Goal: Task Accomplishment & Management: Manage account settings

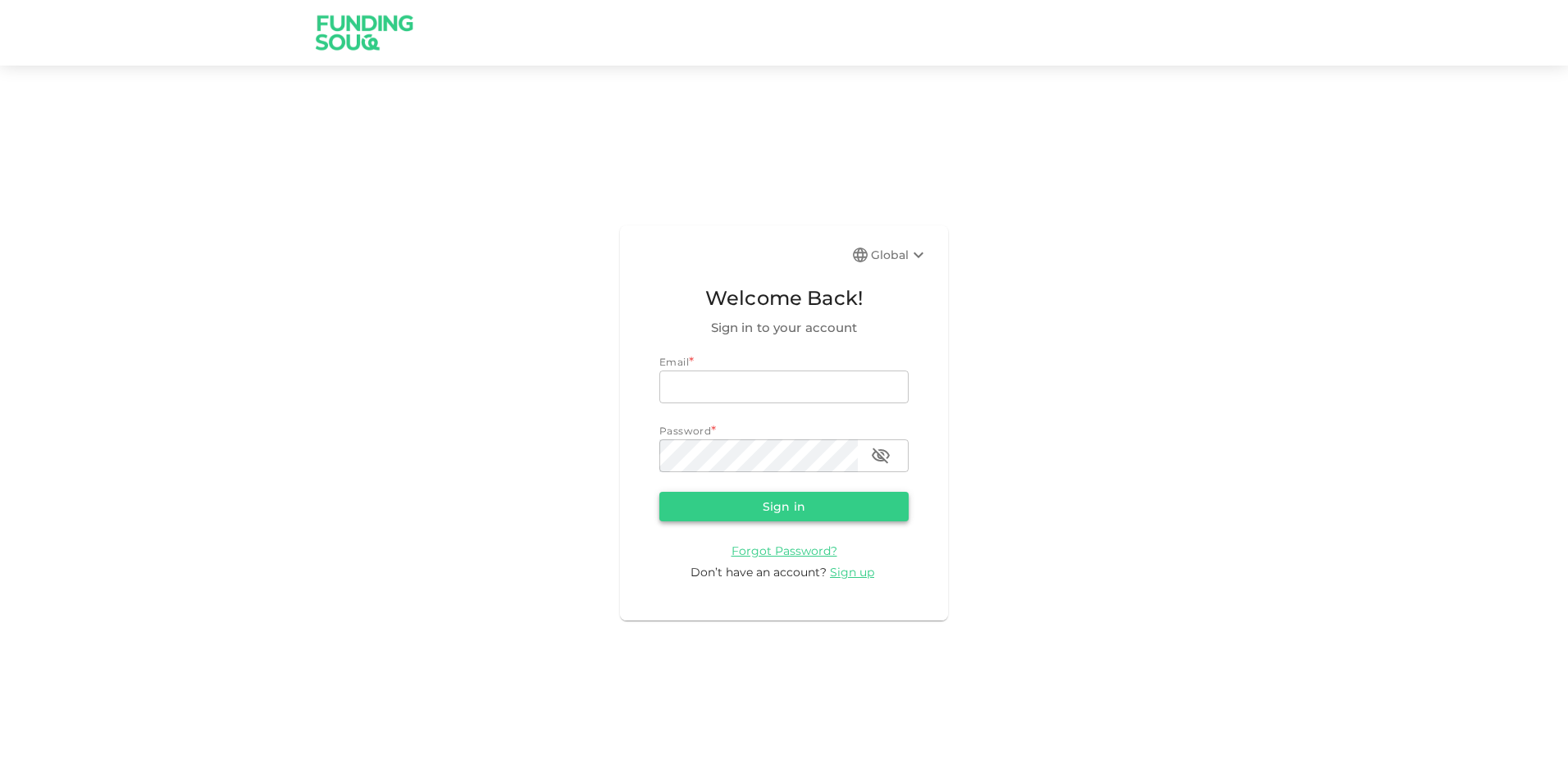
type input "[EMAIL_ADDRESS][DOMAIN_NAME]"
click at [760, 507] on button "Sign in" at bounding box center [783, 506] width 250 height 30
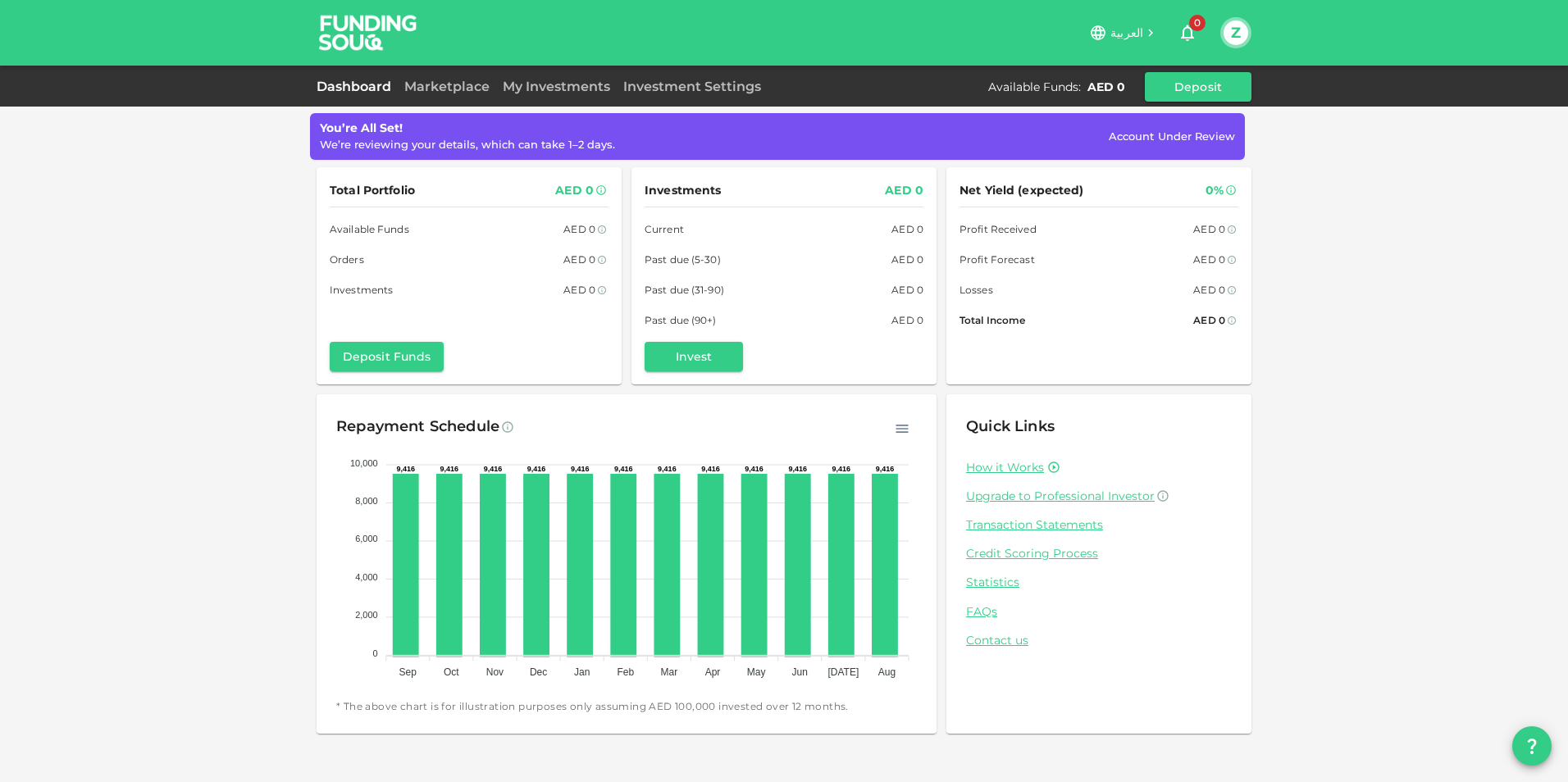
click at [1132, 30] on span "العربية" at bounding box center [1126, 33] width 33 height 15
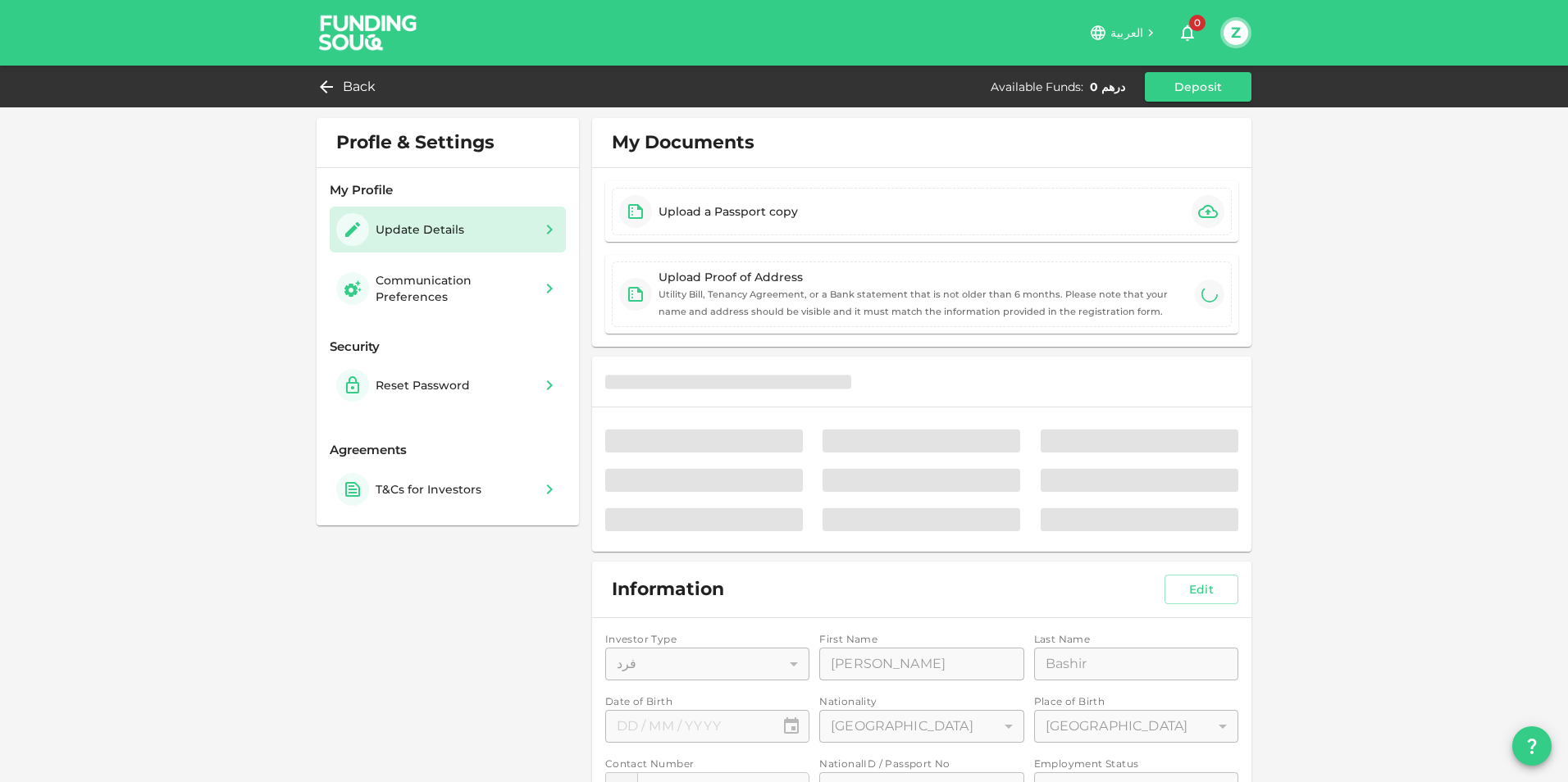
type input "⁦⁨17⁩ / ⁨02⁩ / ⁨1994⁩⁩"
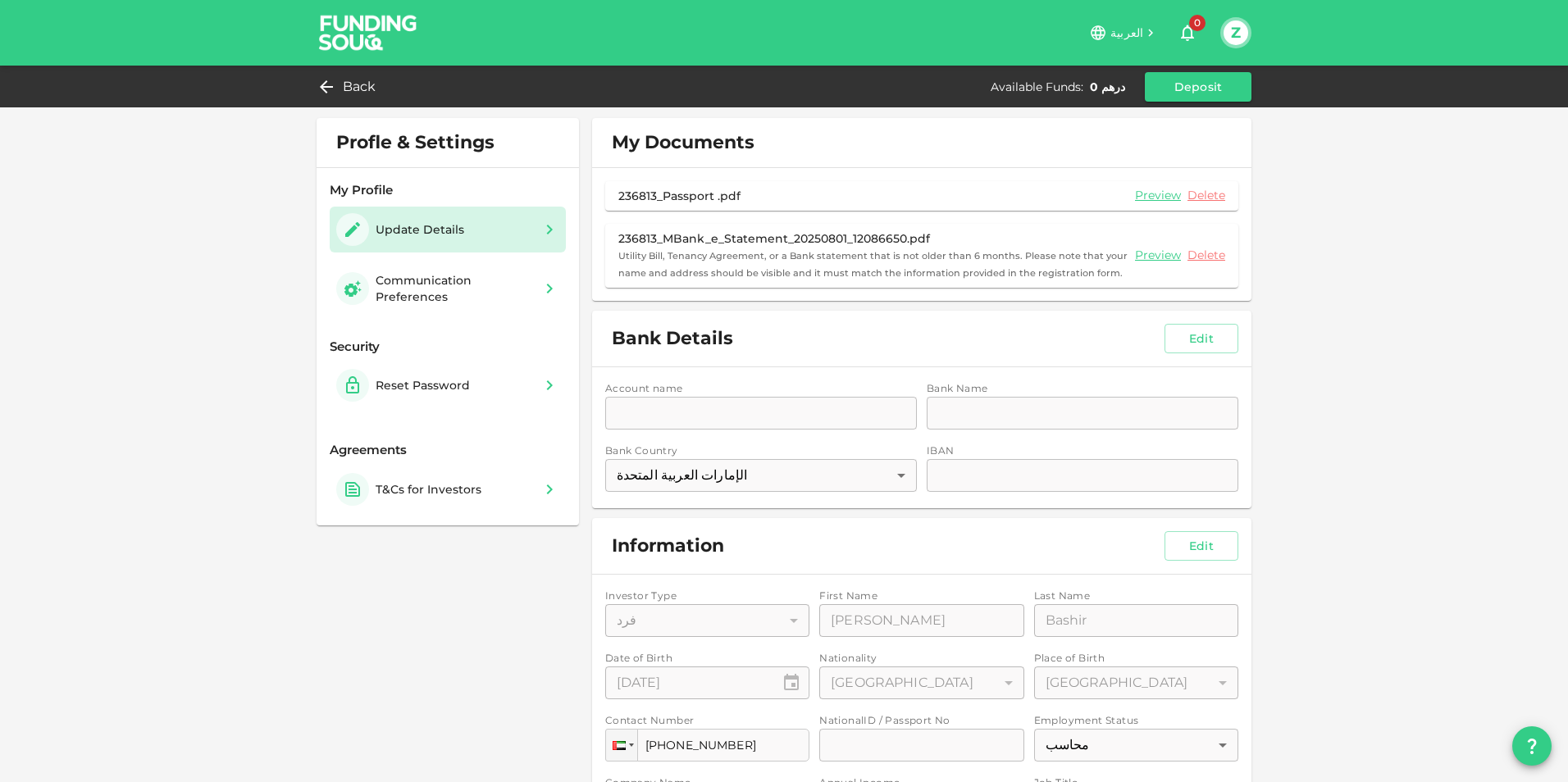
click at [679, 407] on div "Account name accountName accountName Bank Name bankName bankName Bank Country ا…" at bounding box center [921, 437] width 659 height 141
click at [1191, 335] on button "Edit" at bounding box center [1200, 338] width 74 height 30
click at [617, 407] on input "accountName" at bounding box center [760, 413] width 311 height 33
paste input "5558807210000001"
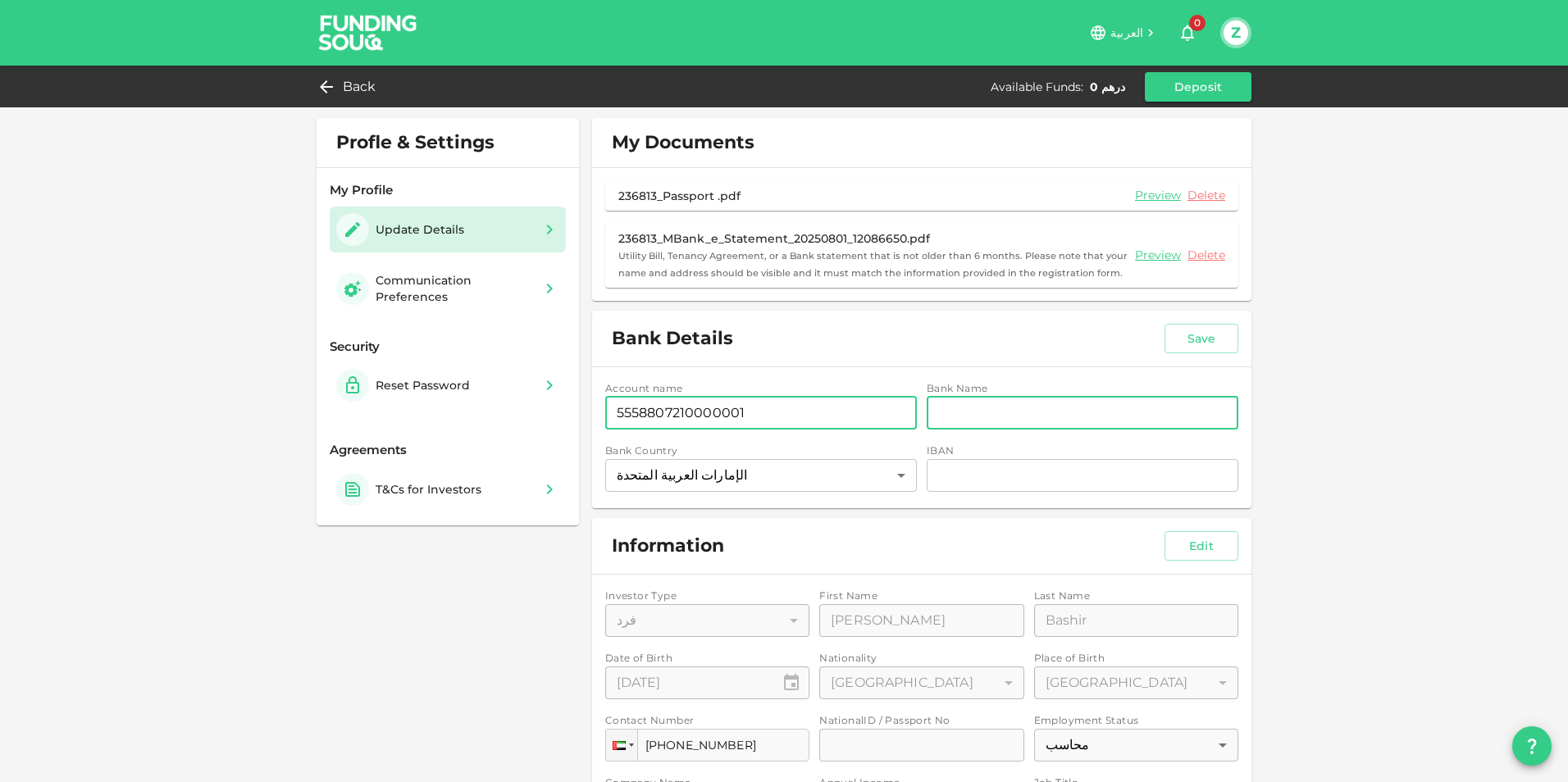
type input "5558807210000001"
click at [965, 420] on input "bankName" at bounding box center [1082, 413] width 311 height 33
paste input "بنك الماريه المحلي"
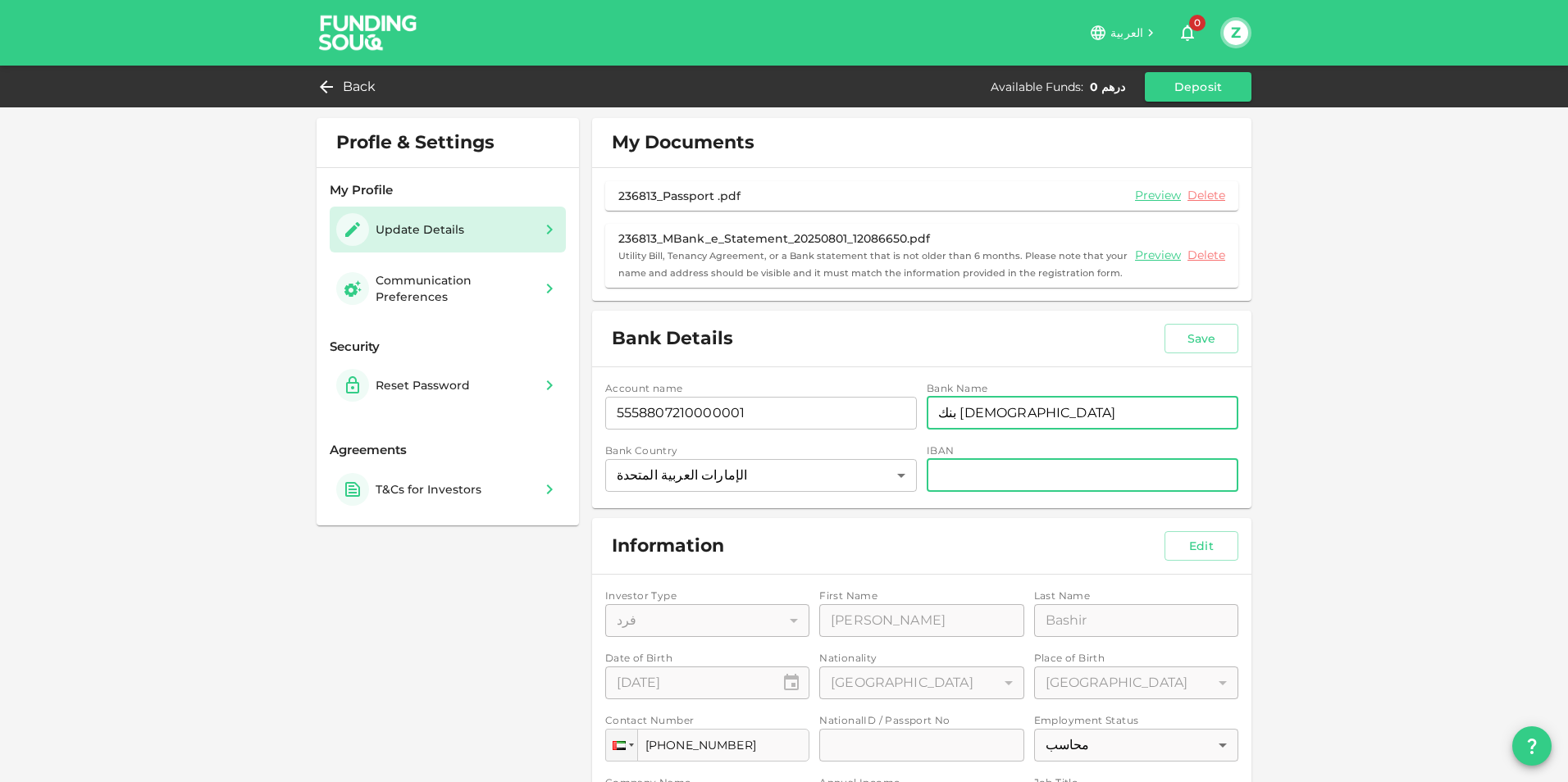
type input "بنك الماريه المحلي"
click at [975, 467] on input "iban" at bounding box center [1082, 475] width 311 height 33
paste input "AE130975558807210000001"
type input "AE130975558807210000001"
click at [1346, 473] on div "Profle & Settings My Profile Update Details Communication Preferences Security …" at bounding box center [784, 655] width 1568 height 1311
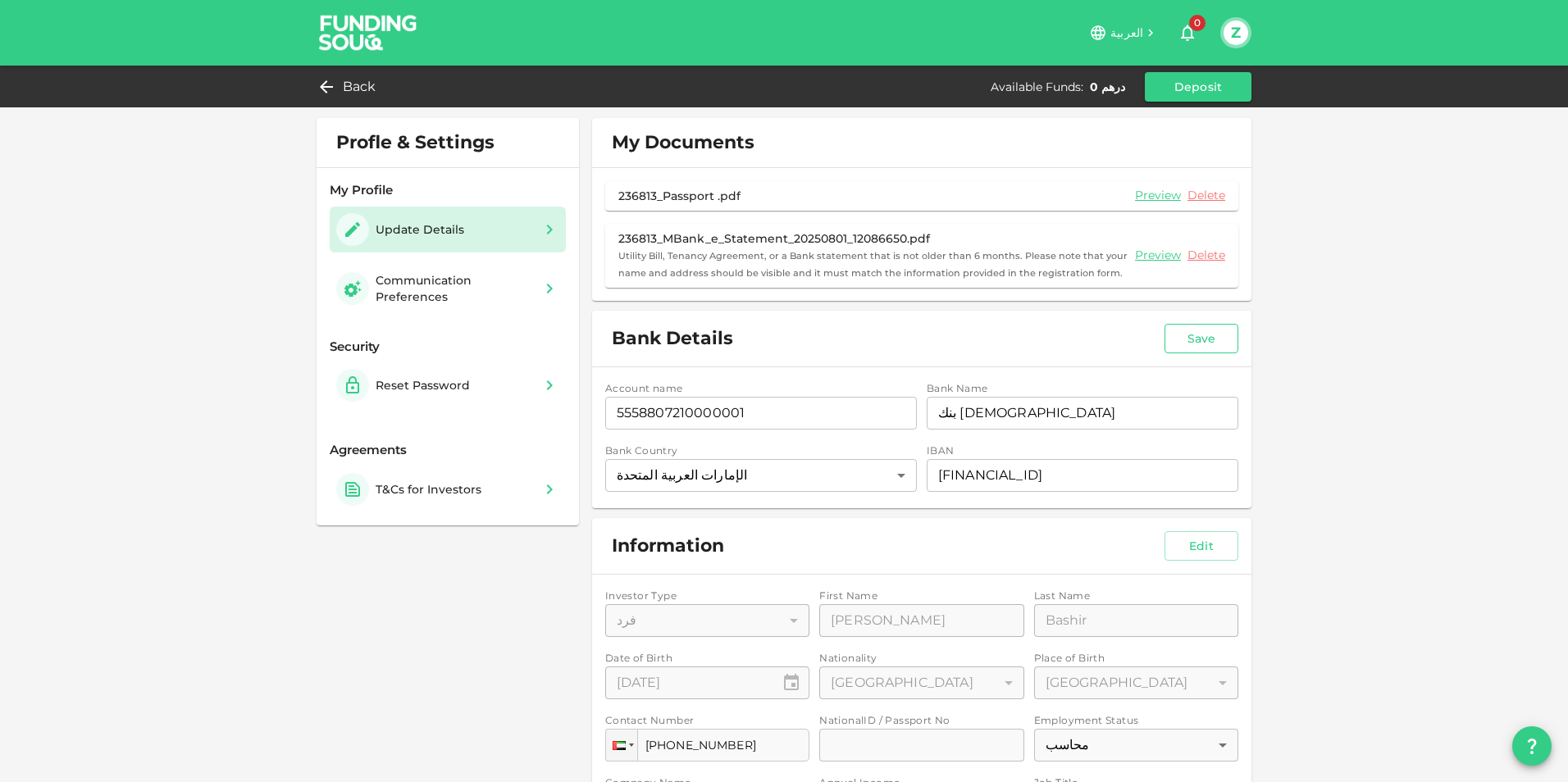
click at [1212, 326] on button "Save" at bounding box center [1200, 338] width 74 height 30
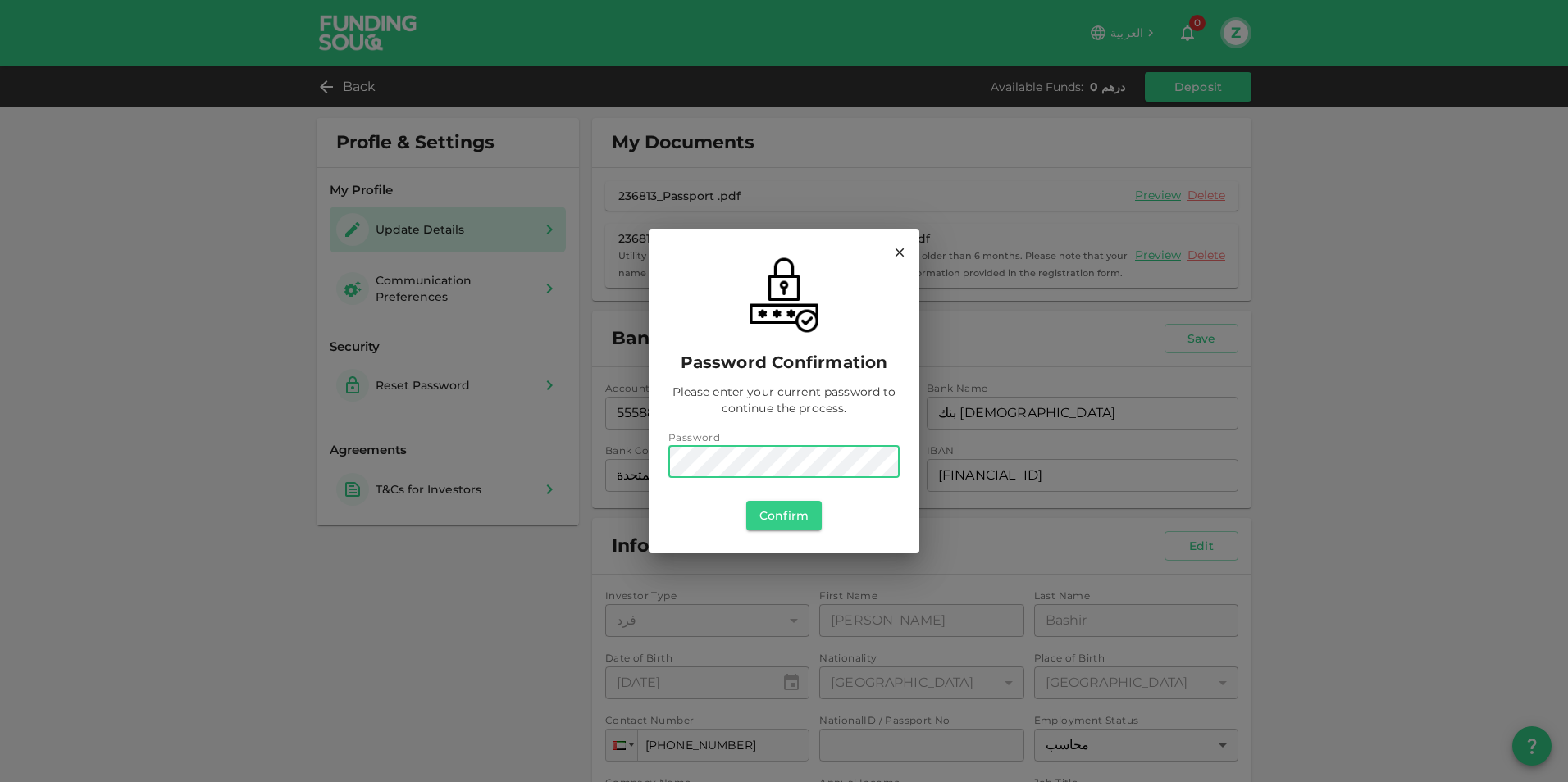
click at [646, 507] on div "Password confirmation Please enter your current password to continue the proces…" at bounding box center [784, 391] width 1568 height 782
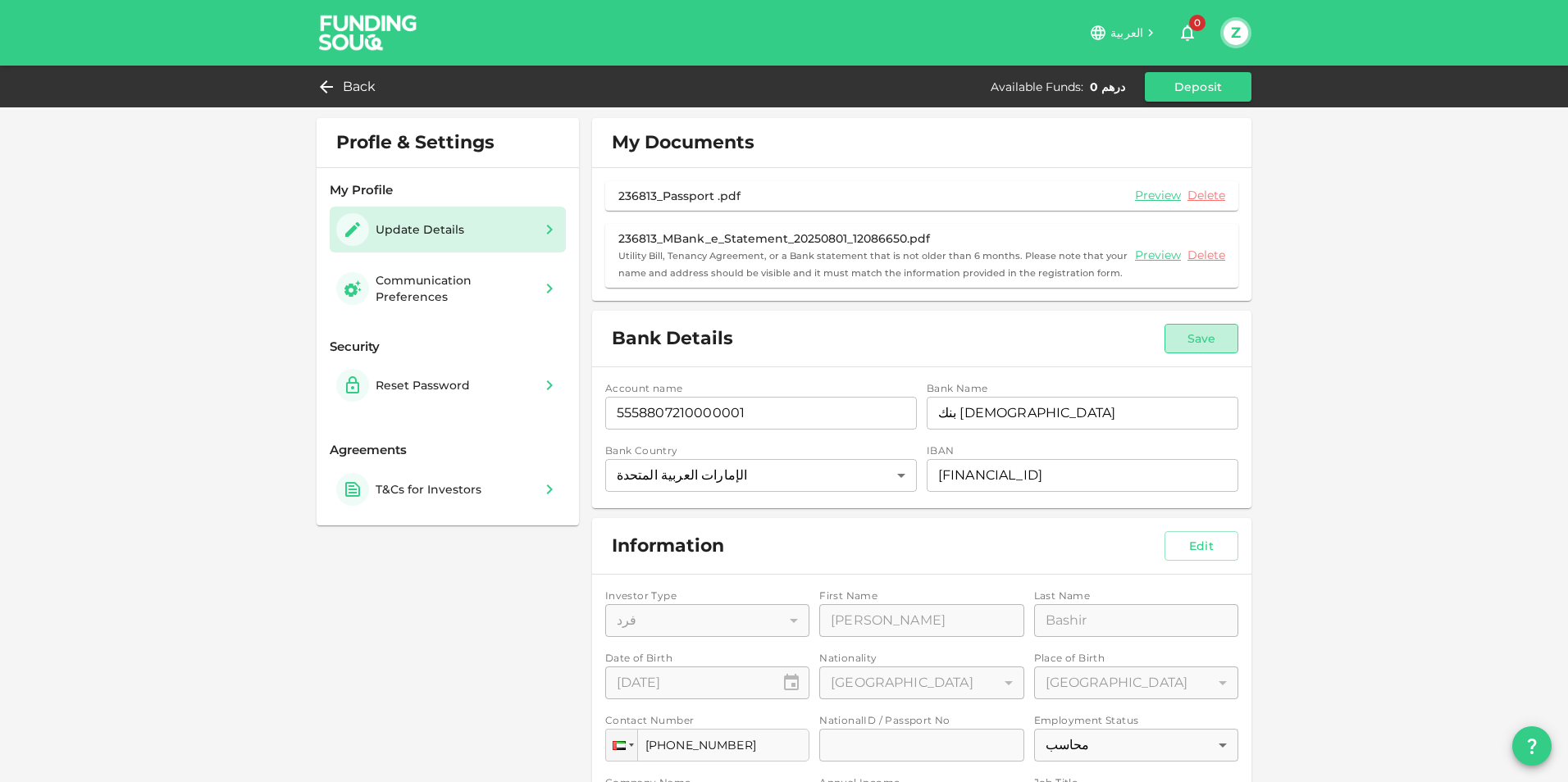
click at [1211, 340] on button "Save" at bounding box center [1200, 338] width 74 height 30
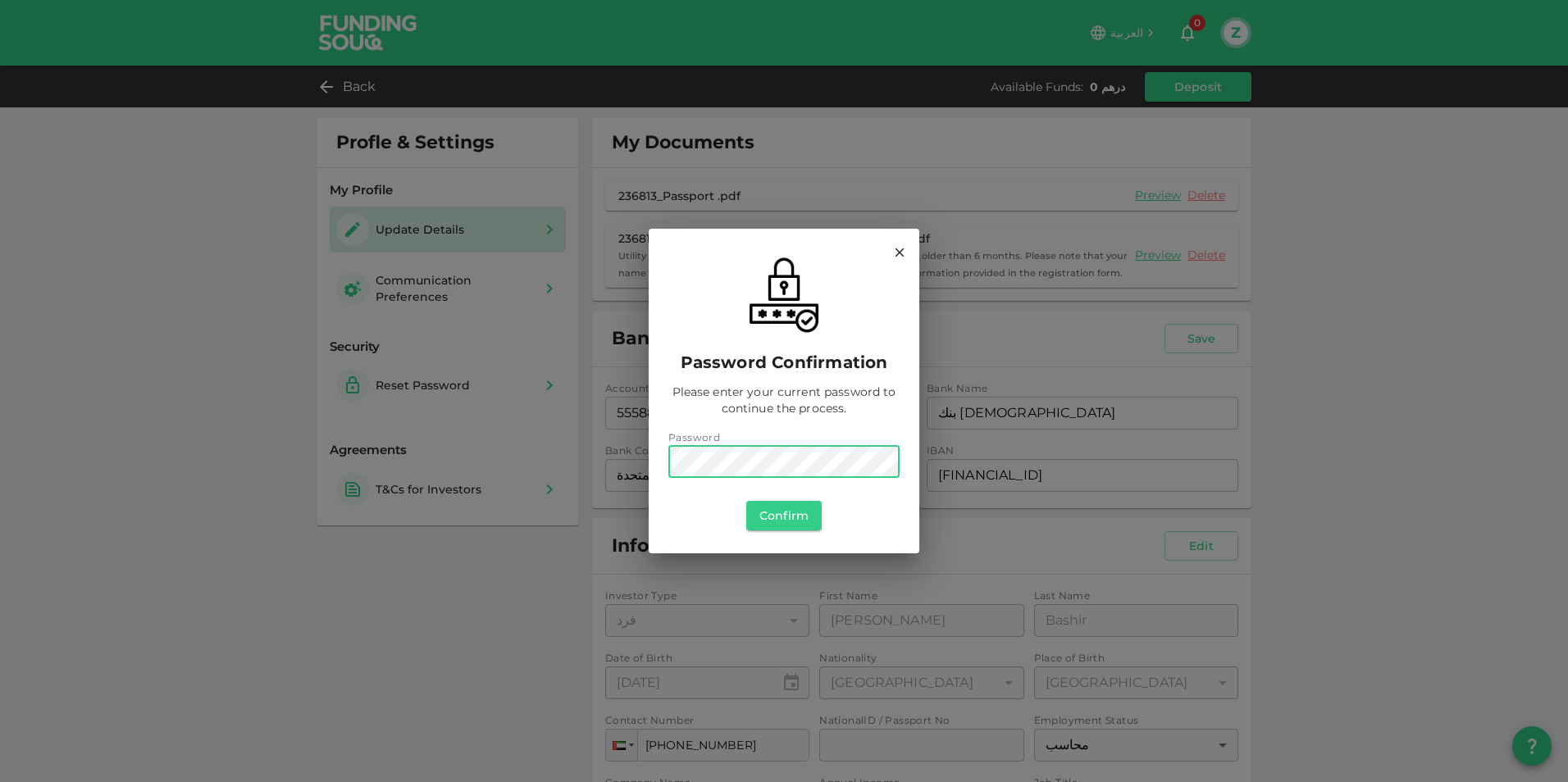
click at [811, 439] on div "Password" at bounding box center [783, 437] width 231 height 16
click at [785, 523] on button "Confirm" at bounding box center [783, 515] width 75 height 30
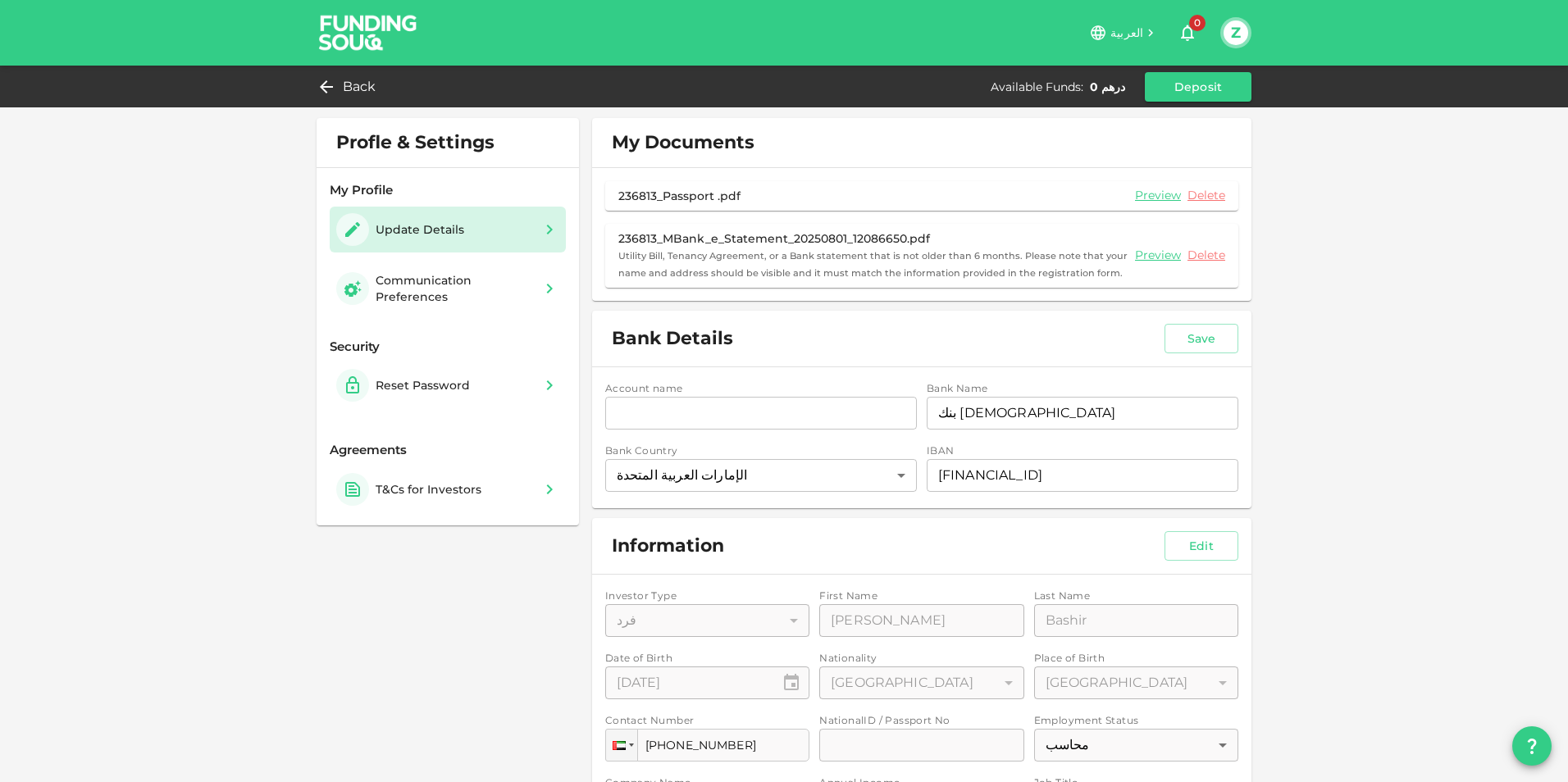
click at [1330, 442] on div "Profle & Settings My Profile Update Details Communication Preferences Security …" at bounding box center [784, 655] width 1568 height 1311
click at [1191, 345] on button "Save" at bounding box center [1200, 338] width 74 height 30
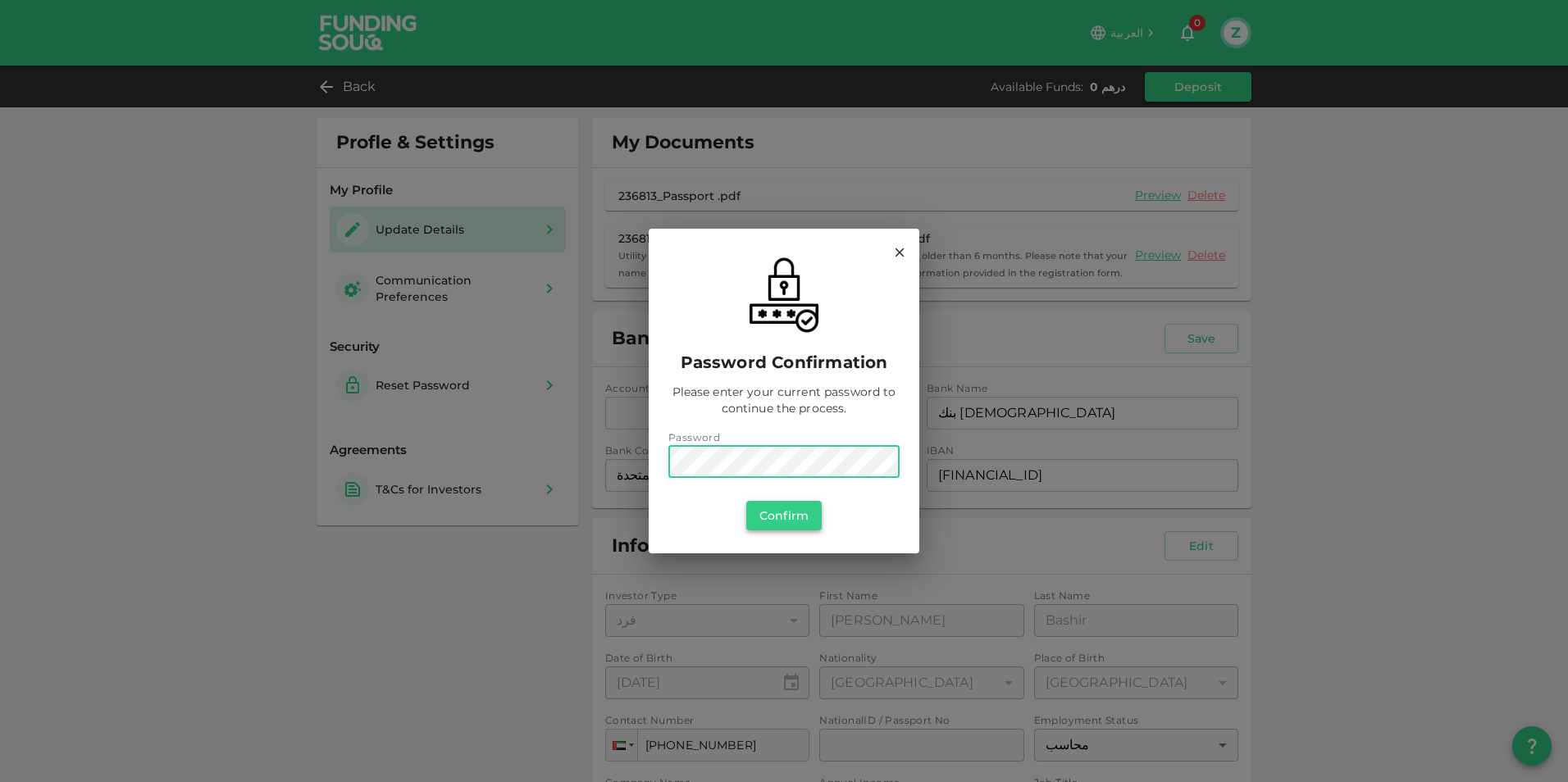
click at [769, 517] on button "Confirm" at bounding box center [783, 515] width 75 height 30
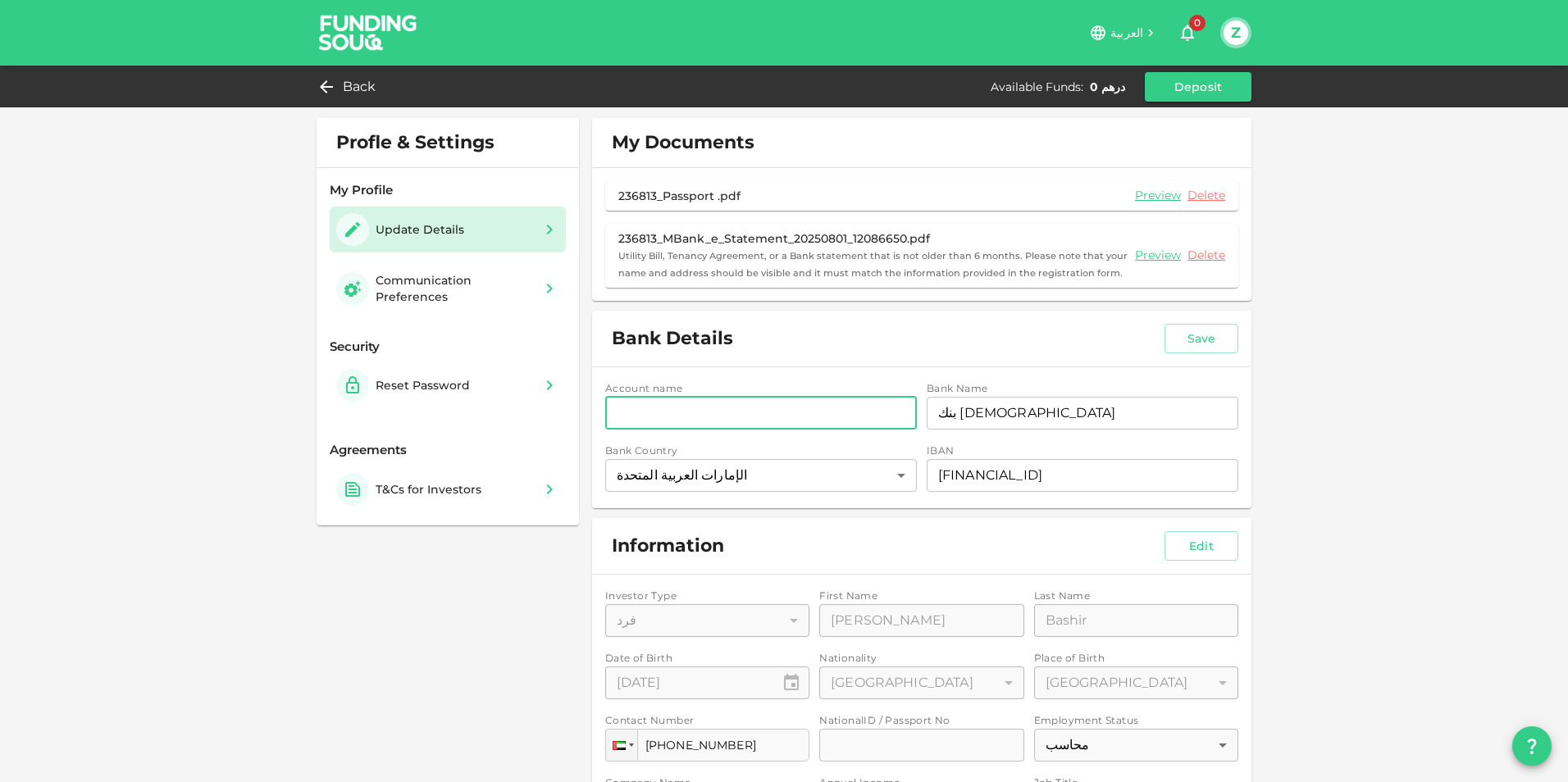
click at [691, 413] on input "accountName" at bounding box center [760, 413] width 311 height 33
type input "Z"
paste input "ZAIN ALABDIN AMER BASHIR"
type input "ZAIN ALABDIN AMER BASHIR"
click at [1180, 336] on button "Save" at bounding box center [1200, 338] width 74 height 30
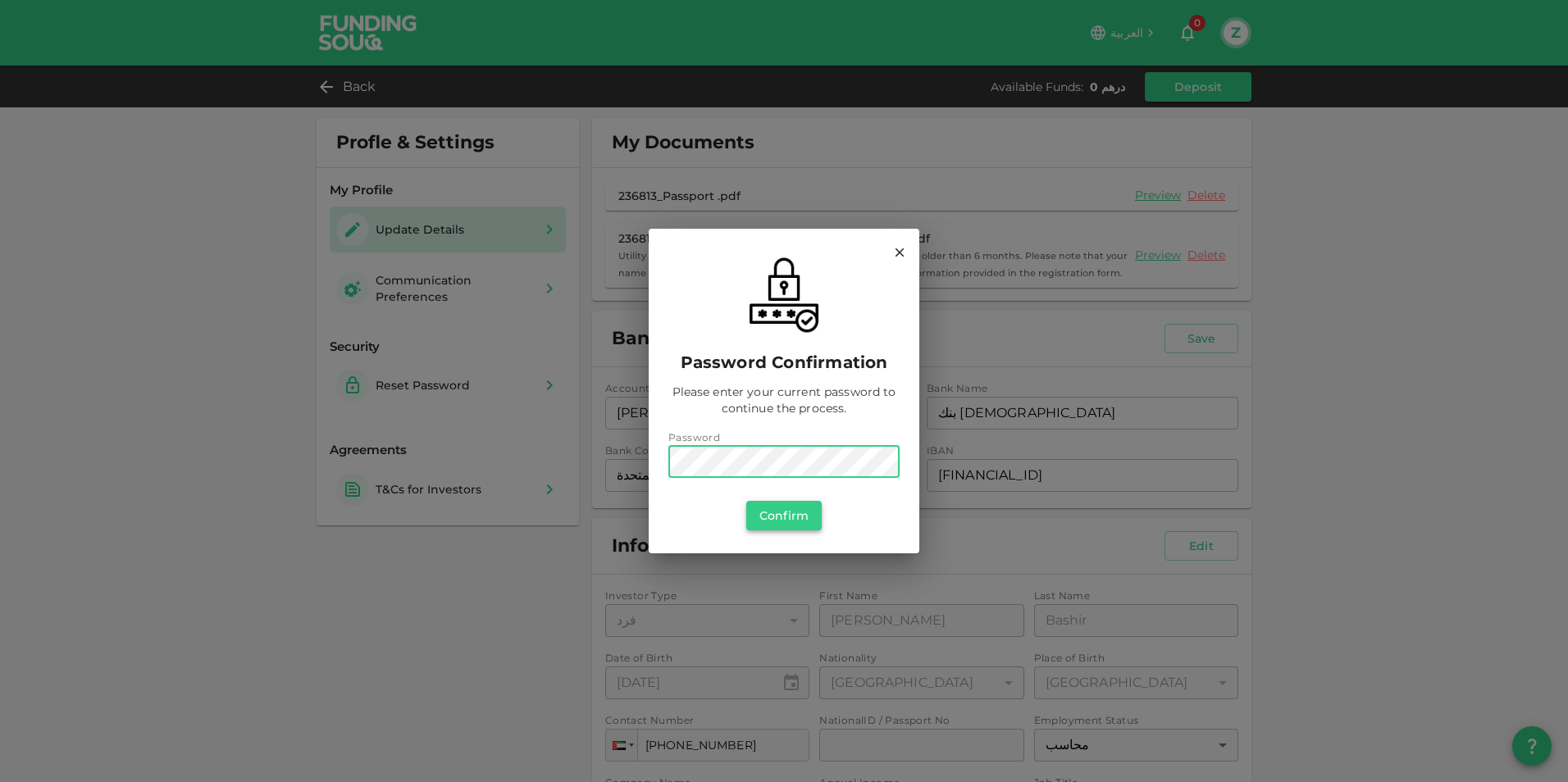
click at [772, 508] on button "Confirm" at bounding box center [783, 515] width 75 height 30
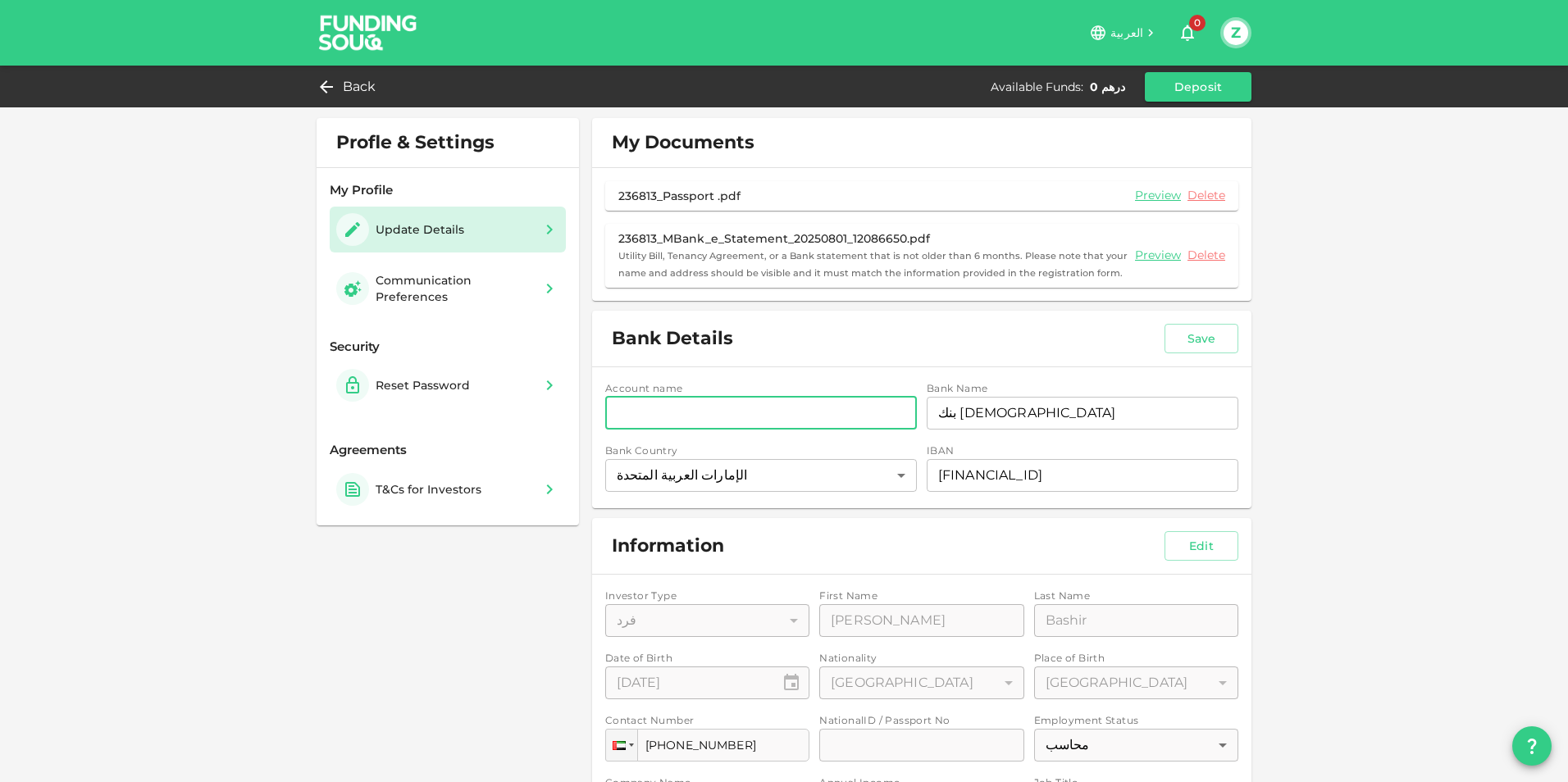
click at [607, 418] on input "accountName" at bounding box center [760, 413] width 311 height 33
type input "z"
click at [707, 412] on input "ZAIN ALABDIN BASHIR" at bounding box center [760, 413] width 311 height 33
type input "ZAIN ALABDIN AMER BASHIR"
click at [1335, 406] on div "Profle & Settings My Profile Update Details Communication Preferences Security …" at bounding box center [784, 655] width 1568 height 1311
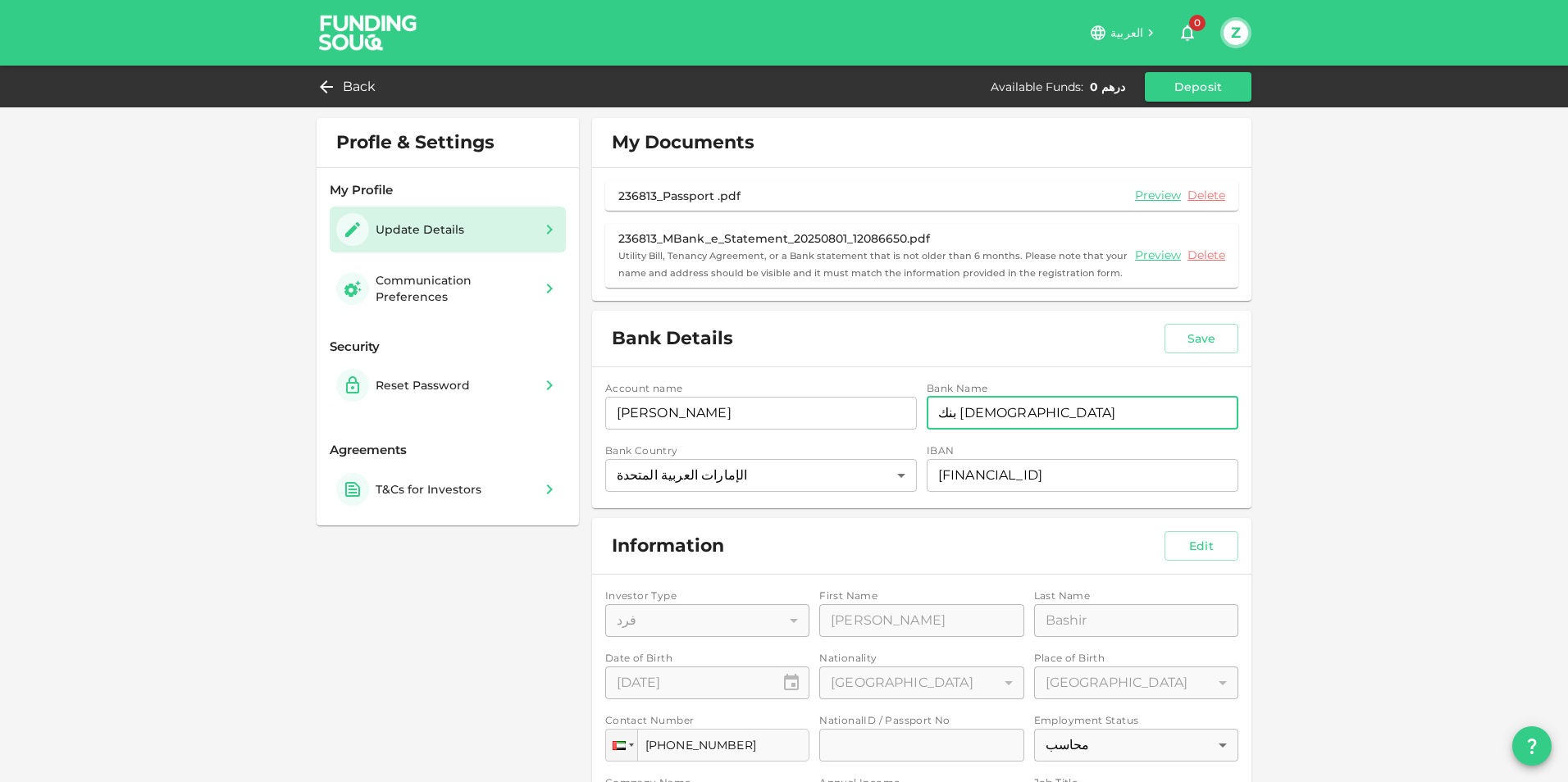
drag, startPoint x: 1067, startPoint y: 410, endPoint x: 741, endPoint y: 437, distance: 327.1
click at [741, 437] on div "Account name accountName ZAIN ALABDIN AMER BASHIR accountName Bank Name bankNam…" at bounding box center [922, 437] width 633 height 115
type input "V"
type input "M"
click at [995, 406] on input "bankName" at bounding box center [1082, 413] width 311 height 33
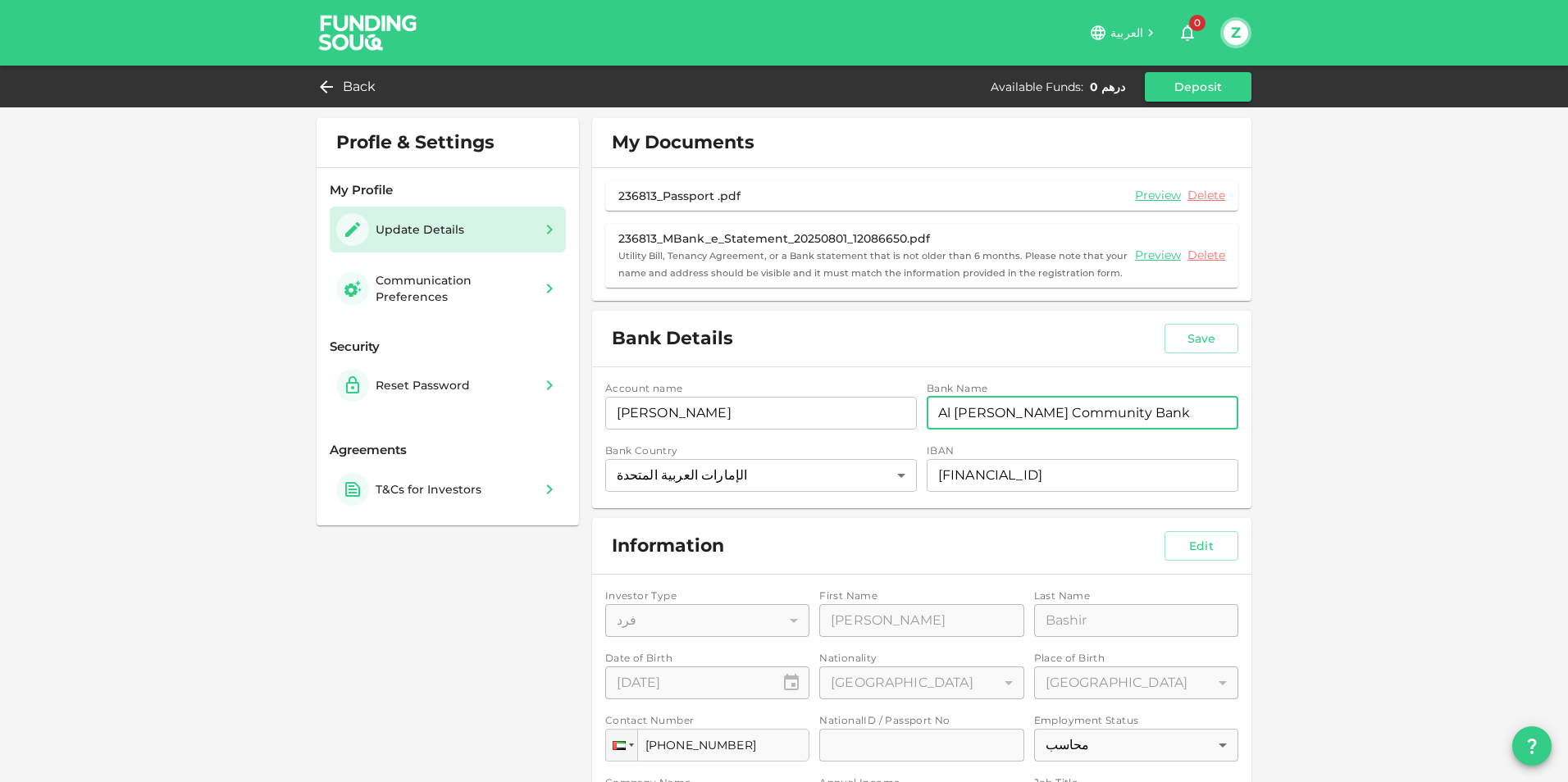
type input "Al Marya Community Bank"
click at [1215, 320] on div "Bank Details Save" at bounding box center [921, 337] width 659 height 55
click at [1211, 337] on button "Save" at bounding box center [1200, 338] width 74 height 30
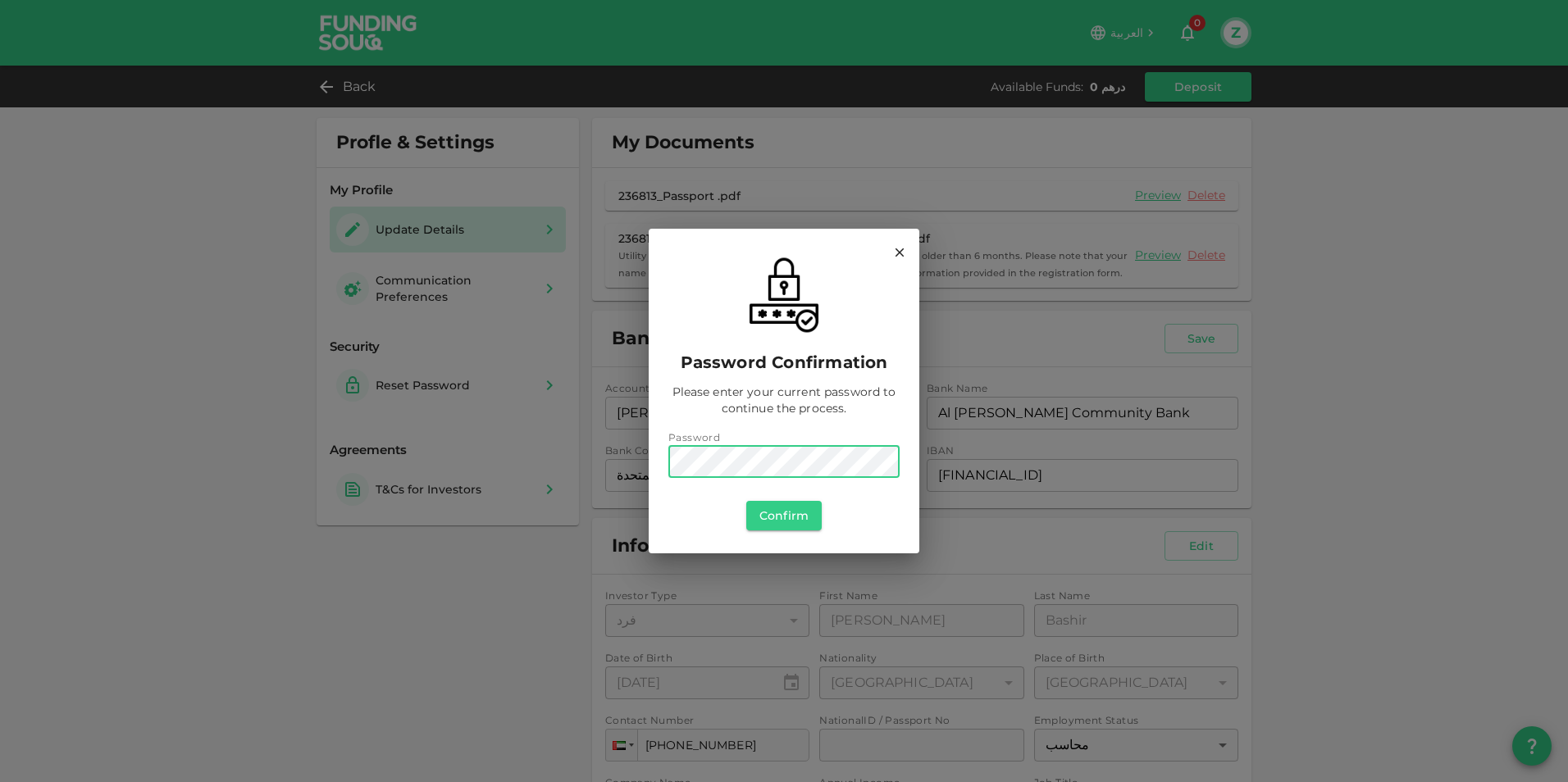
click at [656, 505] on div "Password confirmation Please enter your current password to continue the proces…" at bounding box center [784, 405] width 270 height 299
click at [783, 516] on button "Confirm" at bounding box center [783, 515] width 75 height 30
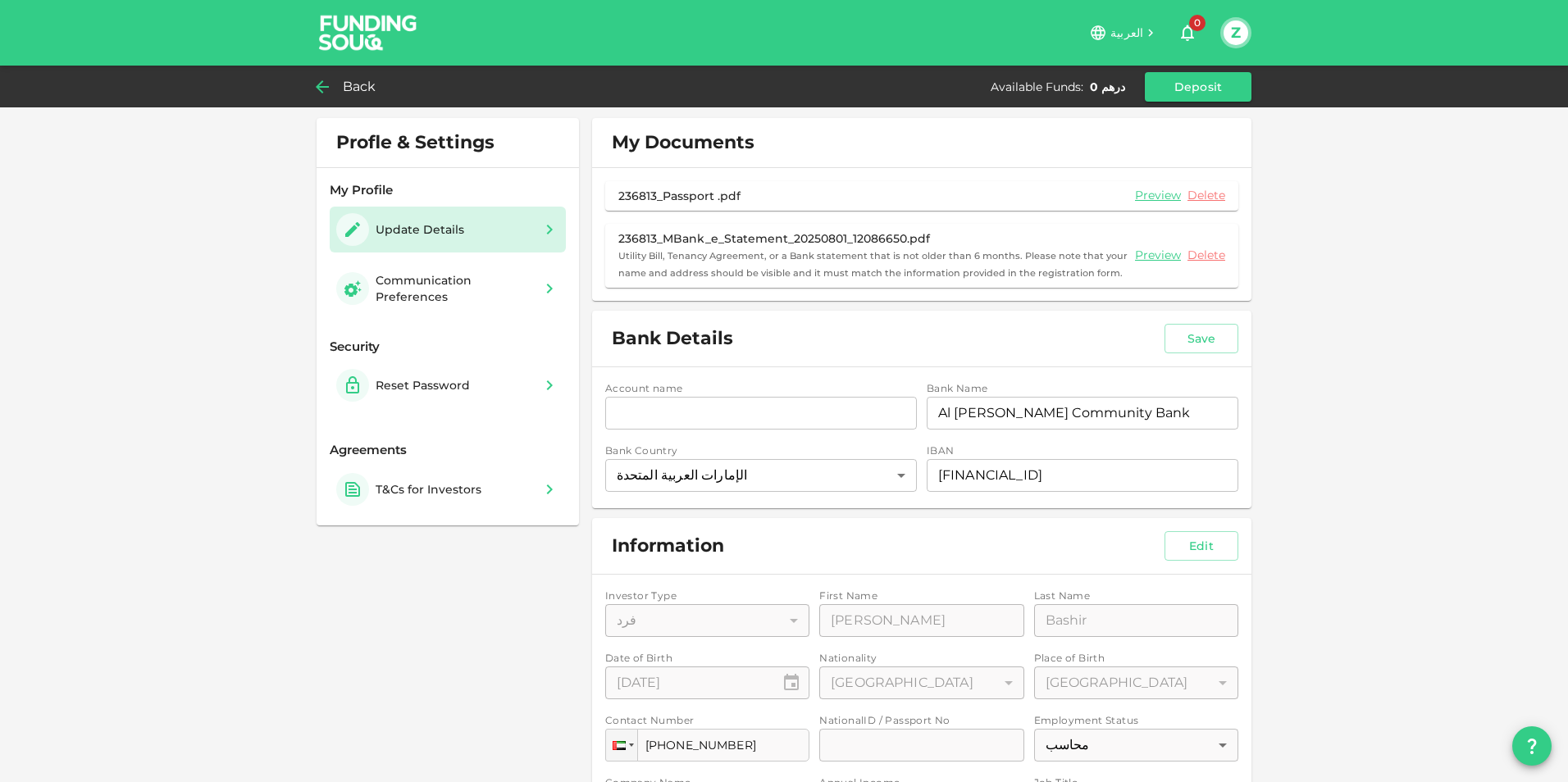
click at [323, 83] on icon at bounding box center [322, 87] width 20 height 20
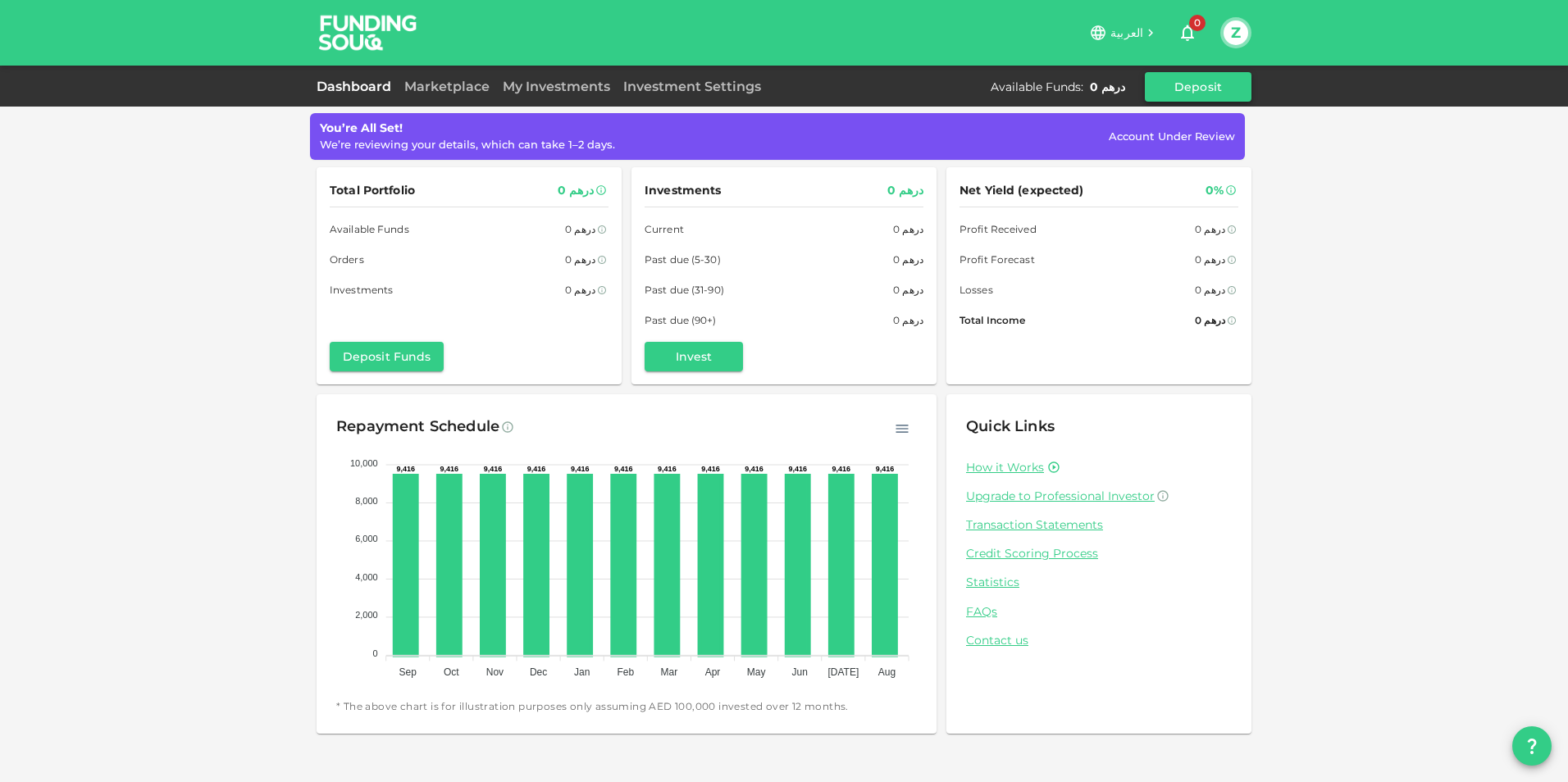
click at [1181, 94] on button "Deposit" at bounding box center [1197, 87] width 106 height 30
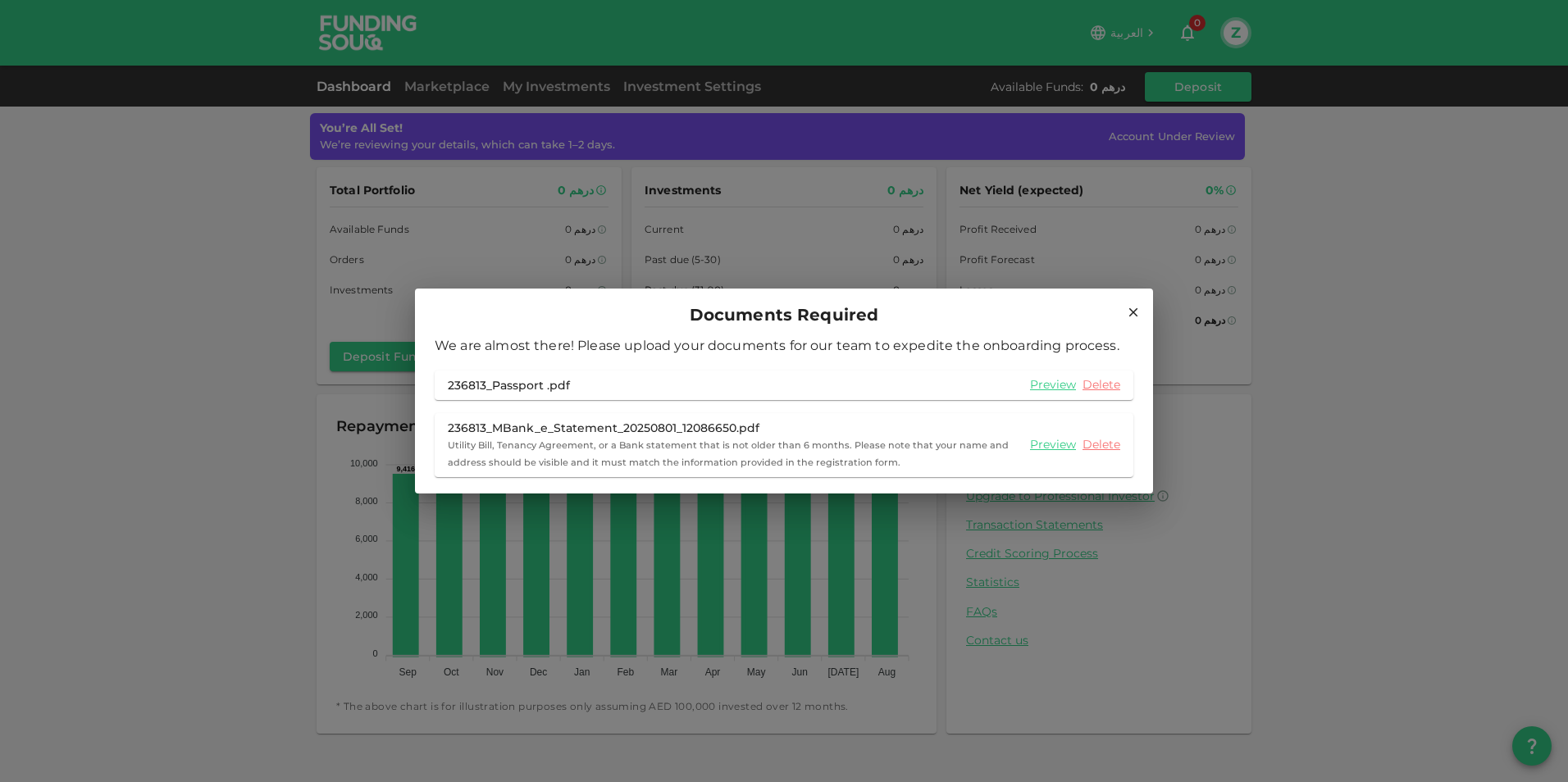
click at [1139, 310] on icon at bounding box center [1133, 312] width 15 height 15
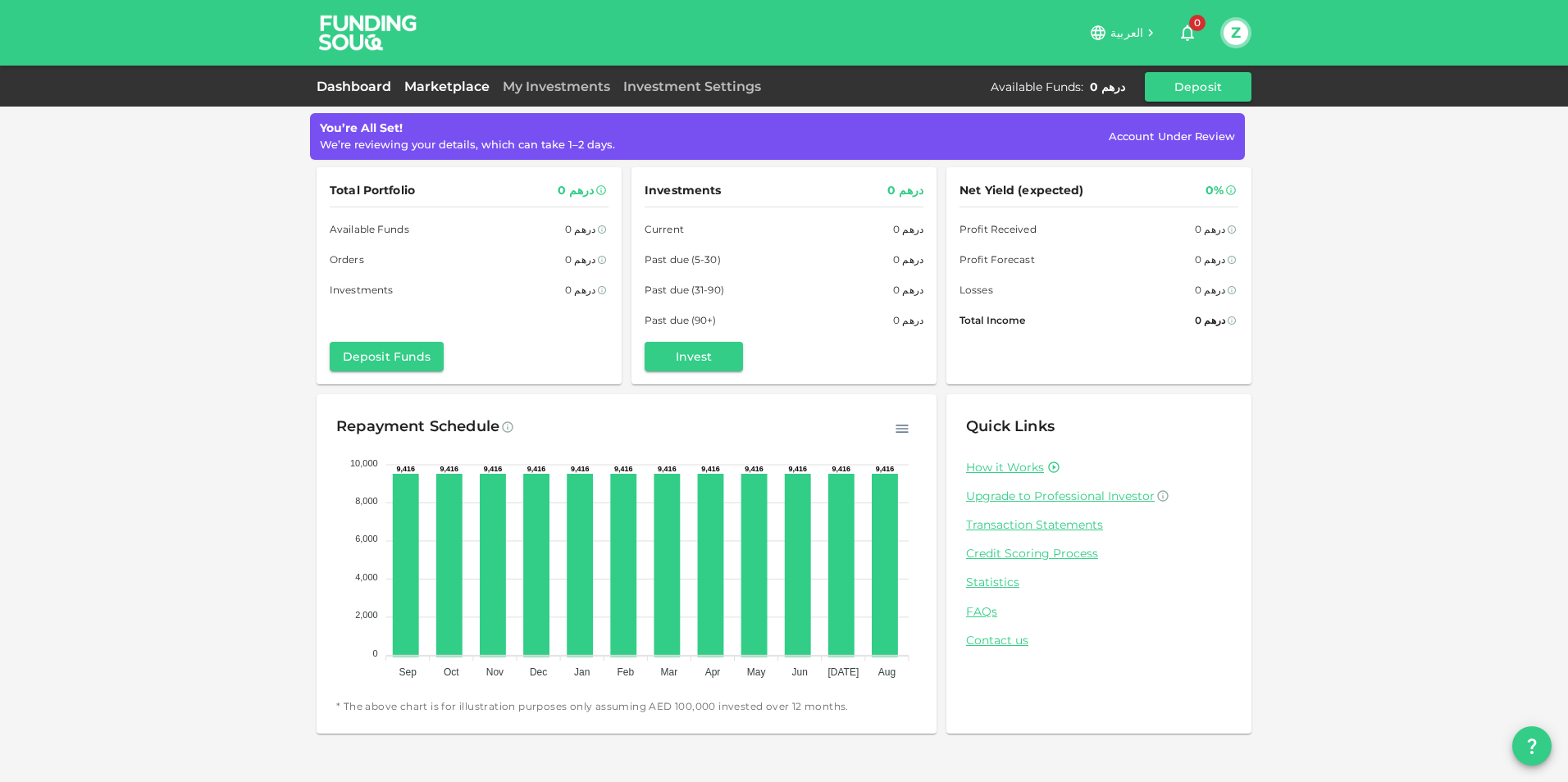
click at [439, 83] on link "Marketplace" at bounding box center [446, 86] width 98 height 15
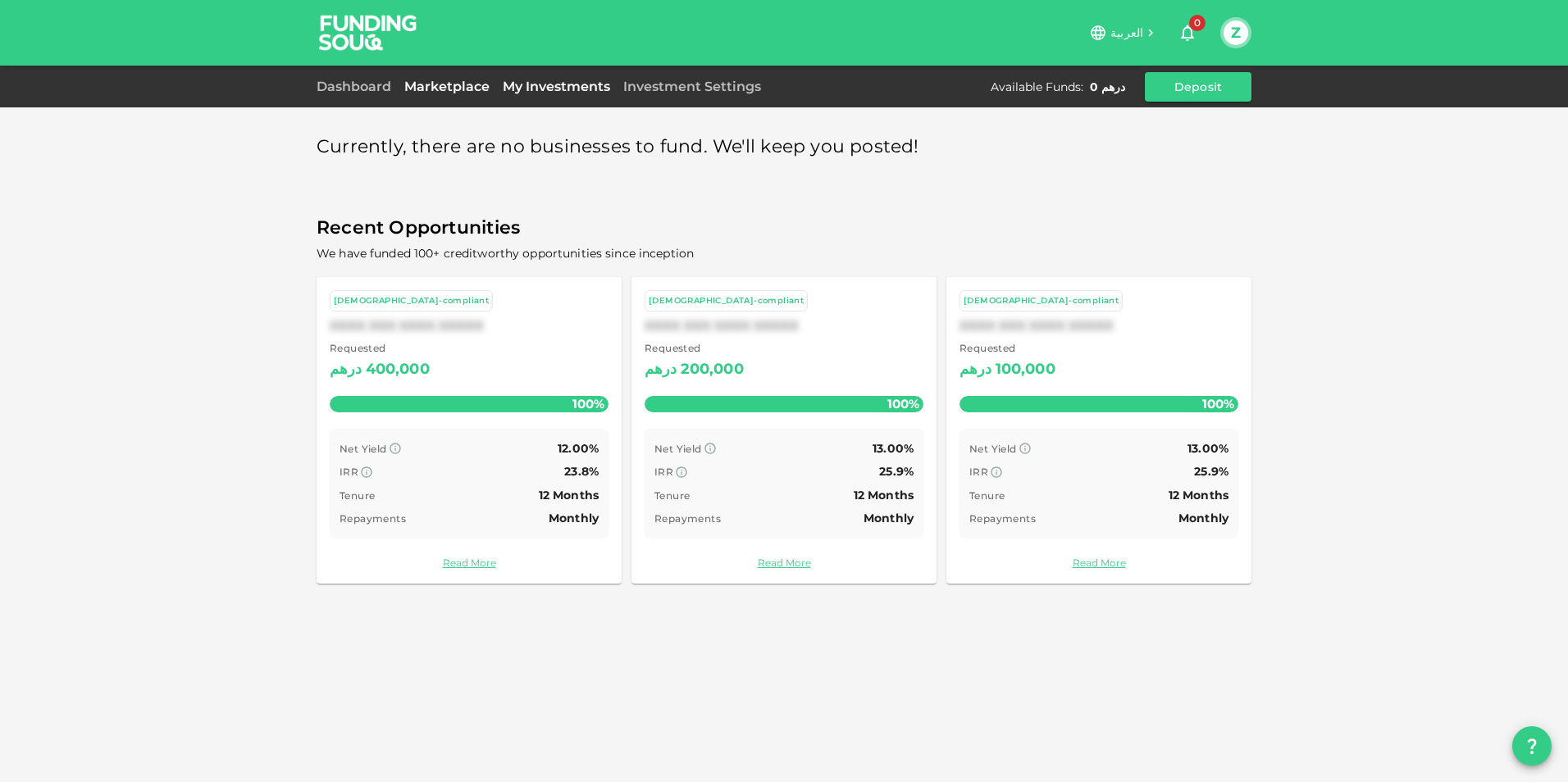
click at [577, 83] on link "My Investments" at bounding box center [556, 86] width 121 height 15
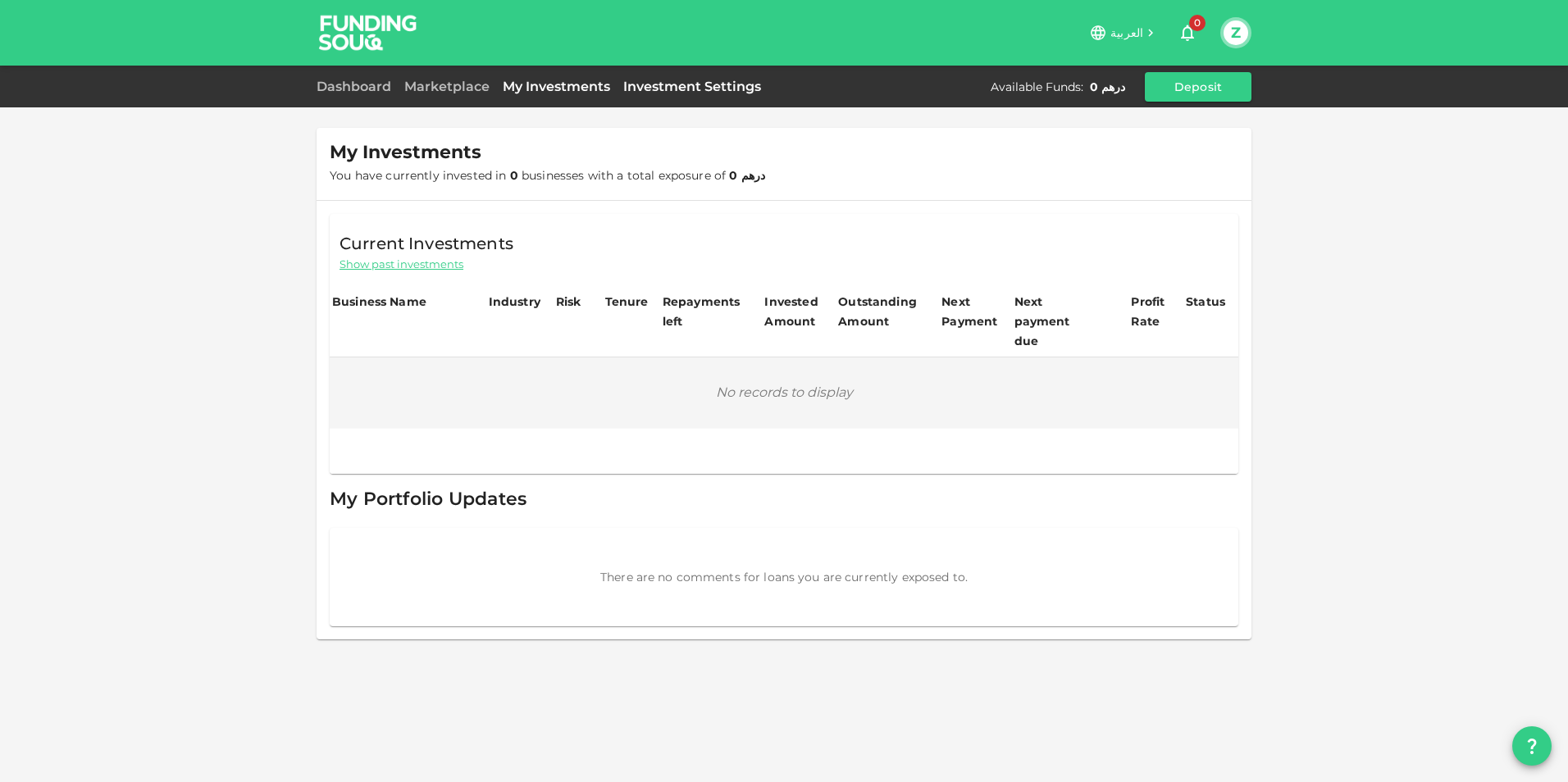
click at [685, 85] on link "Investment Settings" at bounding box center [692, 86] width 151 height 15
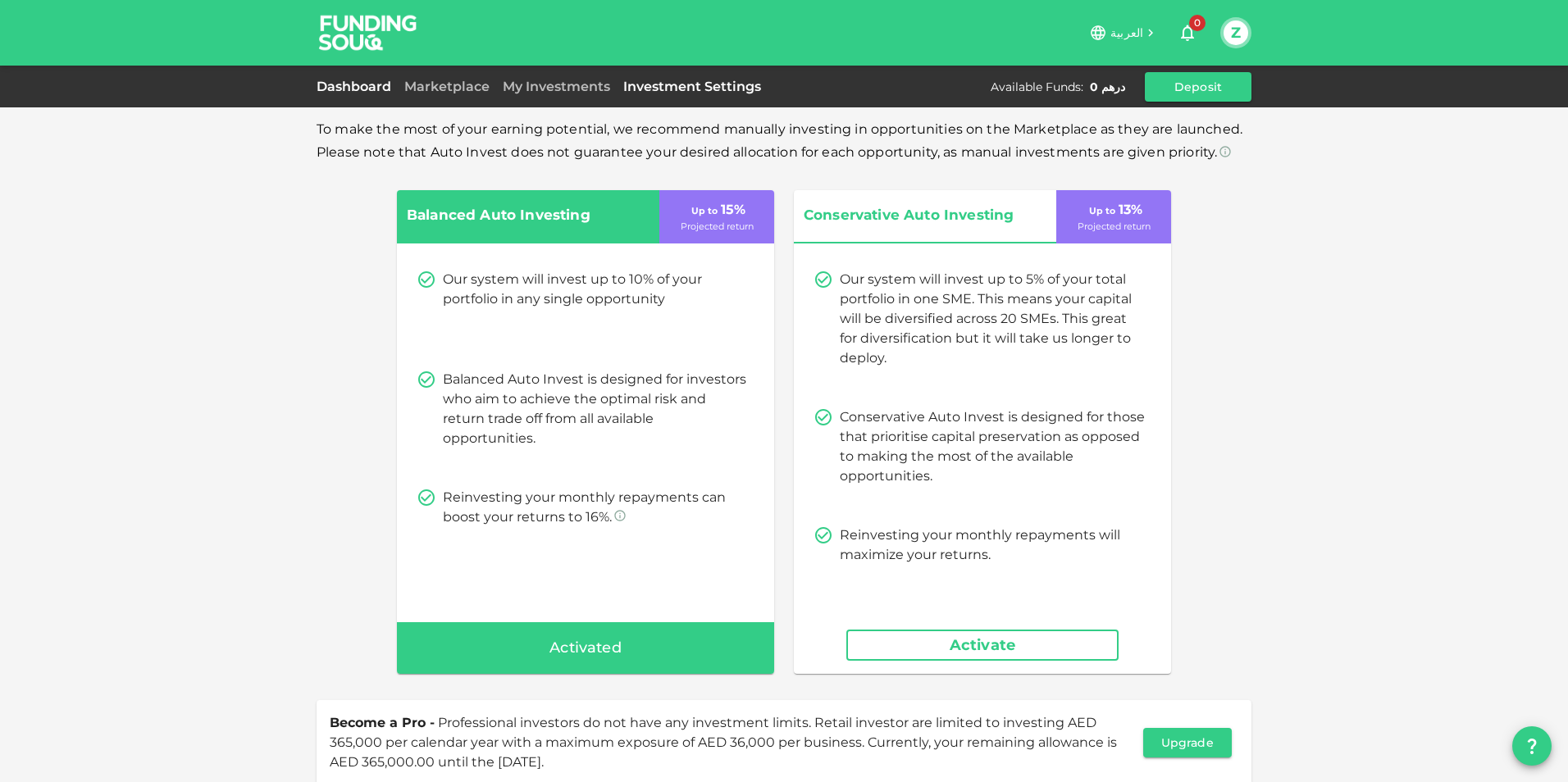
click at [367, 82] on link "Dashboard" at bounding box center [357, 86] width 81 height 15
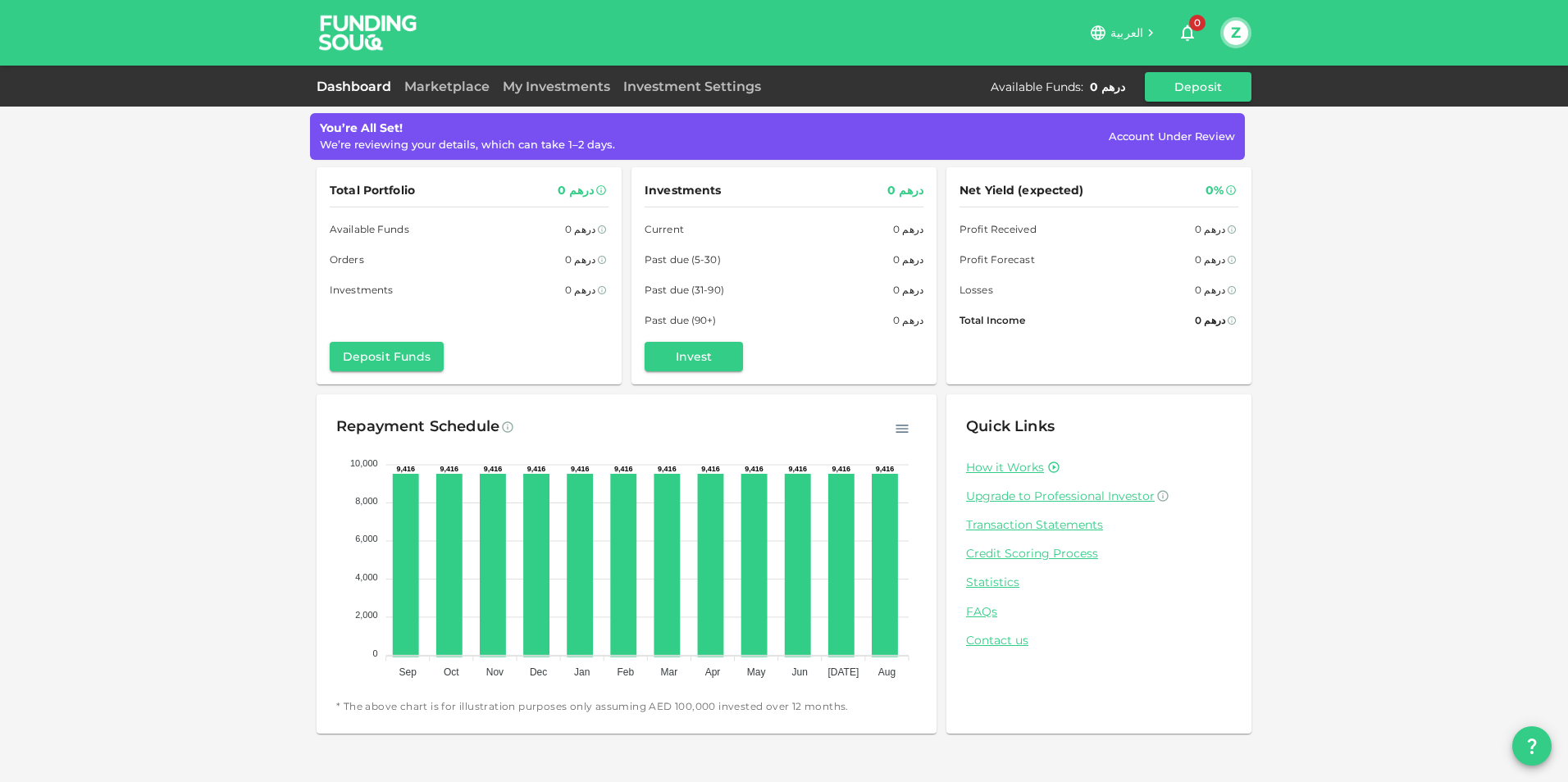
click at [1240, 33] on button "Z" at bounding box center [1235, 33] width 24 height 24
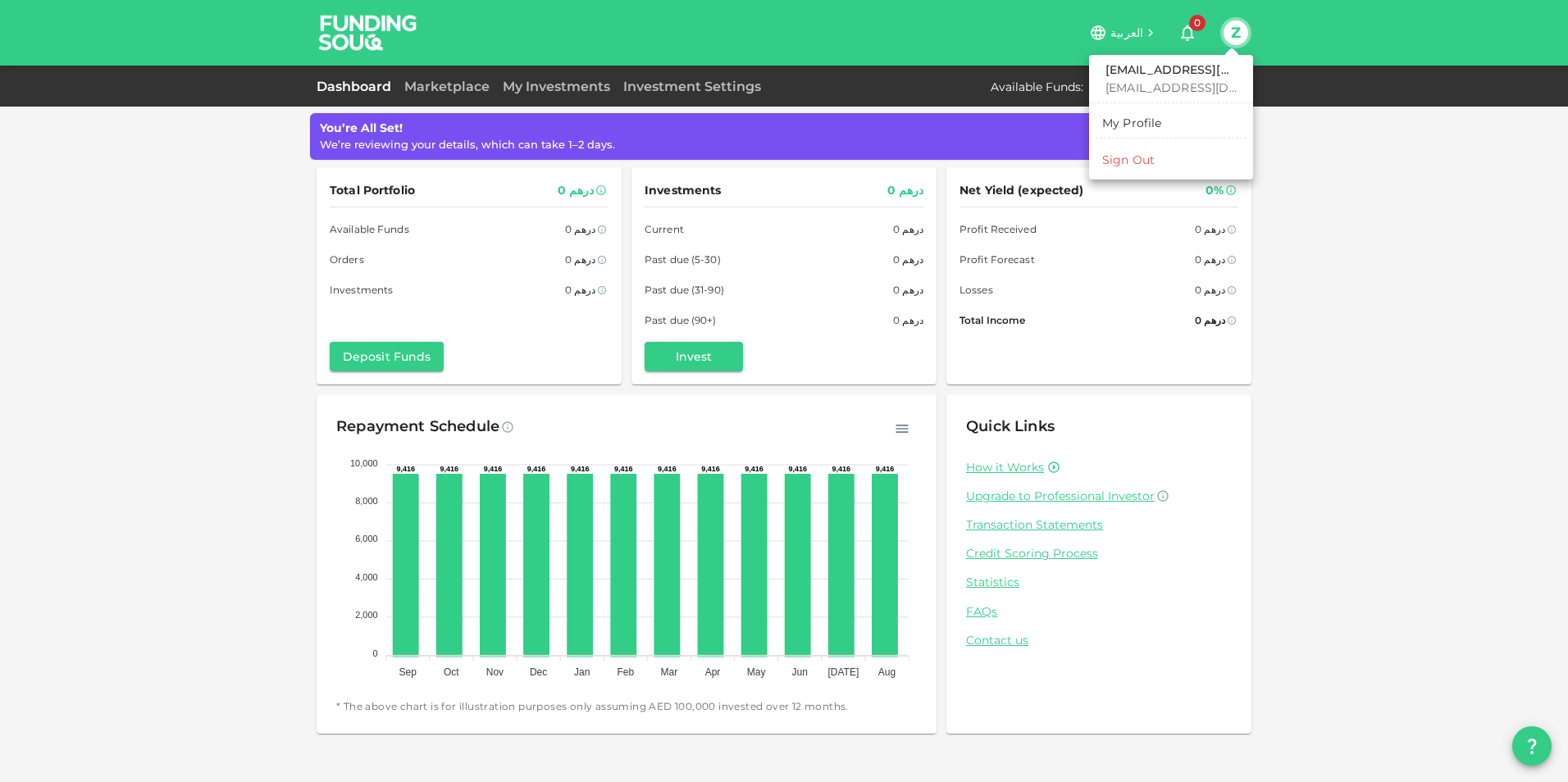
click at [1190, 70] on h6 "[EMAIL_ADDRESS][DOMAIN_NAME]" at bounding box center [1171, 71] width 132 height 18
click at [1127, 127] on div "My Profile" at bounding box center [1132, 123] width 60 height 16
